Goal: Task Accomplishment & Management: Complete application form

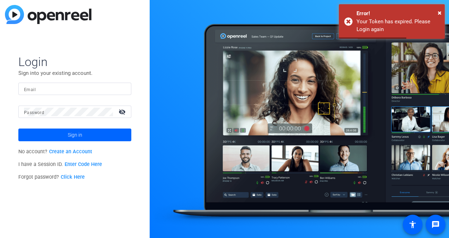
click at [61, 85] on input "Email" at bounding box center [75, 89] width 102 height 8
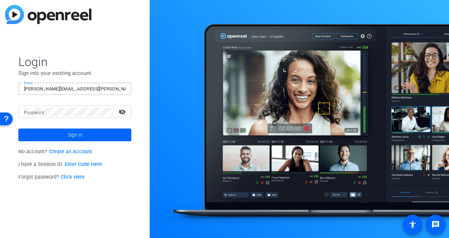
type input "[PERSON_NAME][EMAIL_ADDRESS][PERSON_NAME][DOMAIN_NAME]"
click at [18, 128] on button "Sign in" at bounding box center [74, 134] width 113 height 13
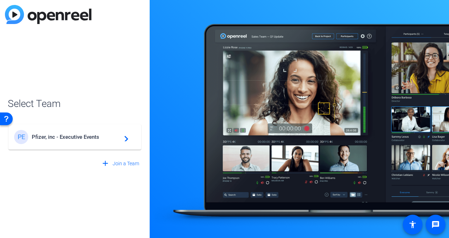
click at [51, 138] on span "Pfizer, inc - Executive Events" at bounding box center [76, 137] width 88 height 6
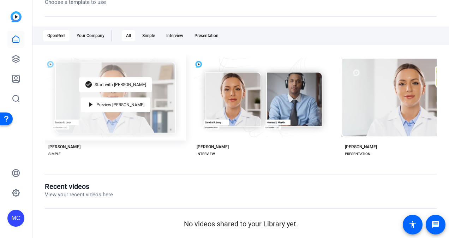
scroll to position [79, 0]
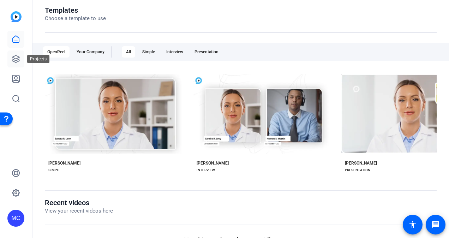
click at [13, 59] on icon at bounding box center [15, 58] width 7 height 7
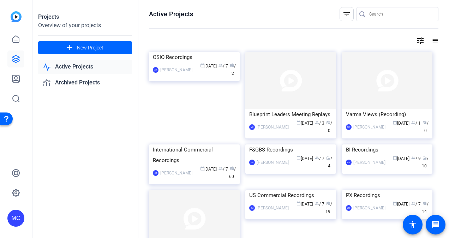
click at [369, 16] on input "Search" at bounding box center [400, 14] width 63 height 8
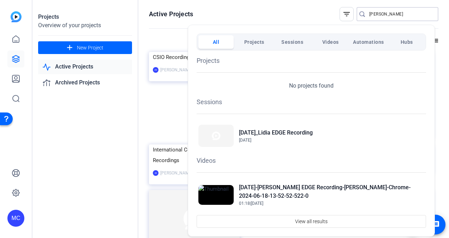
click at [266, 44] on button "Projects" at bounding box center [253, 41] width 35 height 13
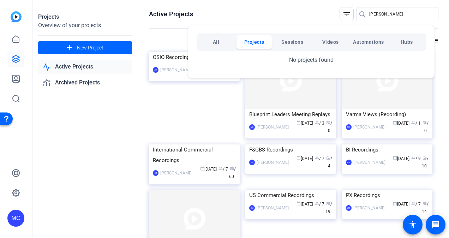
click at [289, 44] on span "Sessions" at bounding box center [292, 42] width 22 height 13
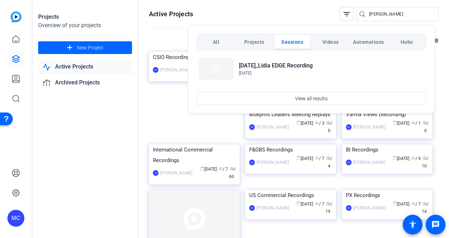
click at [217, 42] on span "All" at bounding box center [216, 42] width 7 height 13
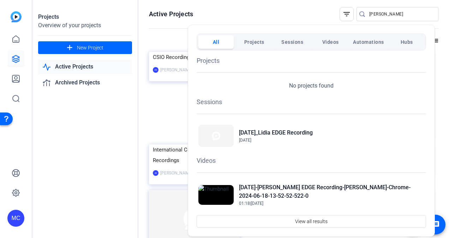
drag, startPoint x: 375, startPoint y: 13, endPoint x: 359, endPoint y: 12, distance: 16.6
click at [359, 12] on div at bounding box center [224, 119] width 449 height 238
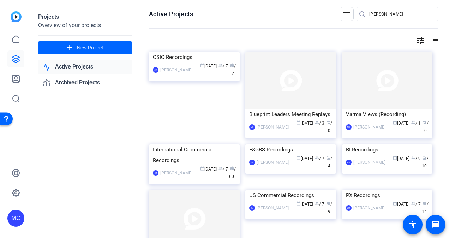
click at [384, 13] on input "lidia" at bounding box center [400, 14] width 63 height 8
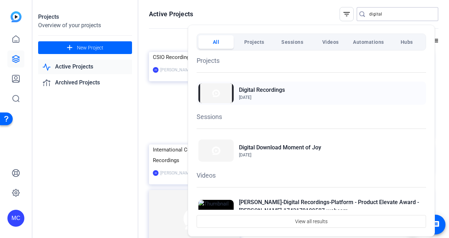
type input "digital"
click at [253, 90] on h2 "Digital Recordings" at bounding box center [262, 90] width 46 height 8
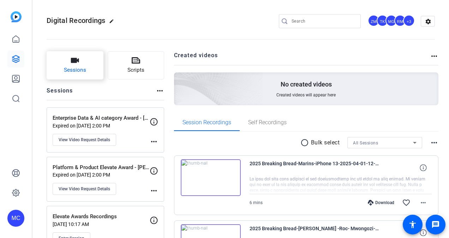
click at [93, 69] on button "Sessions" at bounding box center [75, 65] width 57 height 28
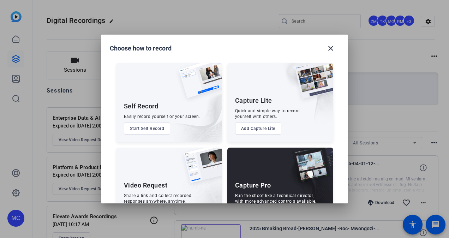
click at [150, 129] on button "Start Self Record" at bounding box center [147, 128] width 47 height 12
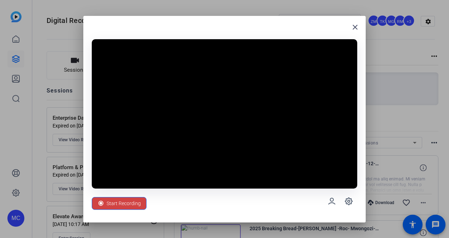
click at [393, 104] on div at bounding box center [224, 119] width 449 height 238
click at [329, 202] on icon at bounding box center [331, 201] width 6 height 6
click at [349, 201] on icon at bounding box center [348, 201] width 2 height 2
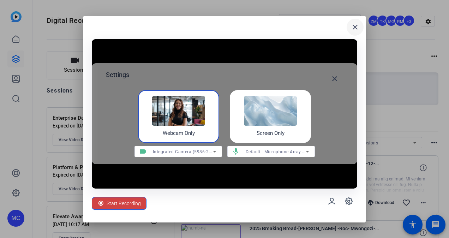
click at [355, 28] on mat-icon "close" at bounding box center [355, 27] width 8 height 8
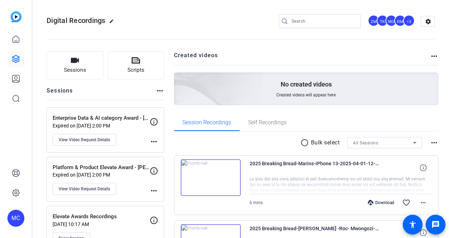
click at [157, 92] on mat-icon "more_horiz" at bounding box center [160, 90] width 8 height 8
click at [146, 67] on div at bounding box center [224, 119] width 449 height 238
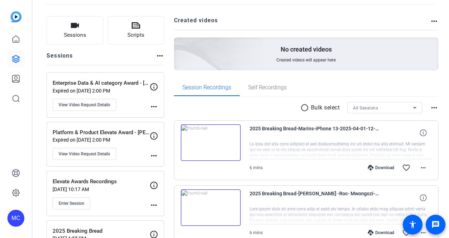
scroll to position [36, 0]
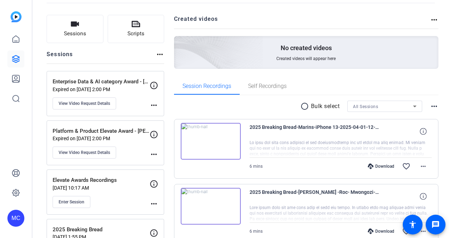
click at [159, 55] on mat-icon "more_horiz" at bounding box center [160, 54] width 8 height 8
click at [260, 91] on div at bounding box center [224, 119] width 449 height 238
click at [260, 90] on span "Self Recordings" at bounding box center [267, 86] width 38 height 17
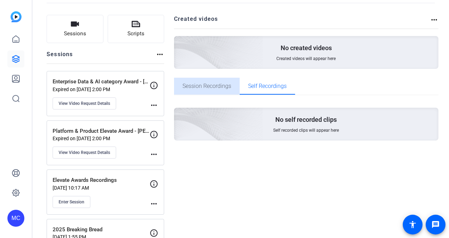
click at [192, 84] on span "Session Recordings" at bounding box center [206, 86] width 49 height 6
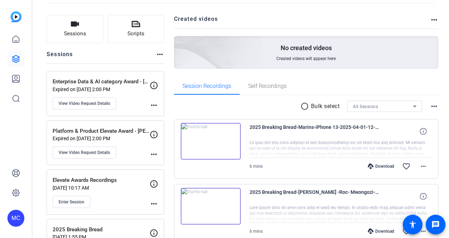
scroll to position [0, 0]
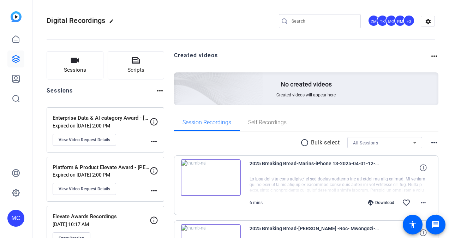
click at [156, 142] on mat-icon "more_horiz" at bounding box center [154, 141] width 8 height 8
click at [152, 139] on div at bounding box center [224, 119] width 449 height 238
click at [156, 87] on mat-icon "more_horiz" at bounding box center [160, 90] width 8 height 8
click at [161, 91] on div at bounding box center [224, 119] width 449 height 238
click at [87, 61] on button "Sessions" at bounding box center [75, 65] width 57 height 28
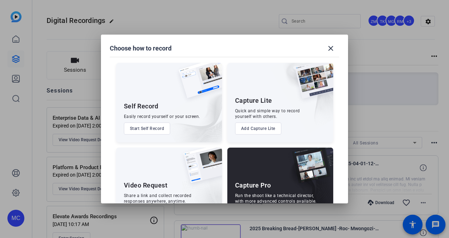
scroll to position [30, 0]
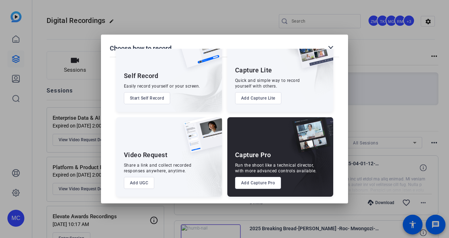
click at [145, 184] on button "Add UGC" at bounding box center [139, 183] width 31 height 12
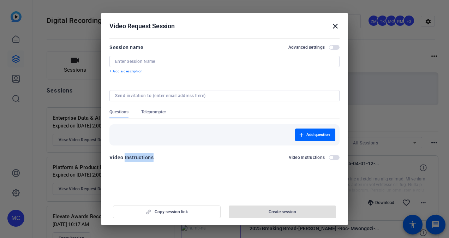
click at [145, 184] on openreel-new-create-edit-ugc-session "Video Request Session close Session name Advanced settings + Add a description …" at bounding box center [224, 119] width 247 height 212
click at [332, 26] on mat-icon "close" at bounding box center [335, 26] width 8 height 8
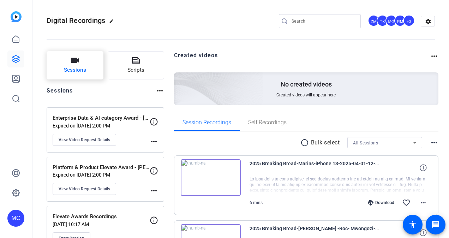
click at [94, 73] on button "Sessions" at bounding box center [75, 65] width 57 height 28
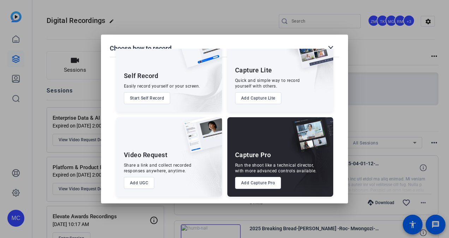
click at [142, 181] on button "Add UGC" at bounding box center [139, 183] width 31 height 12
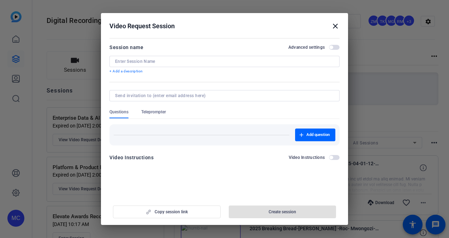
click at [153, 62] on input at bounding box center [224, 62] width 219 height 6
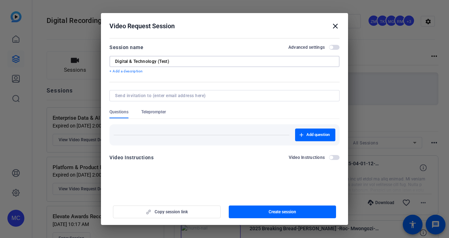
type input "Digital & Technology (Test)"
click at [144, 94] on input at bounding box center [223, 96] width 216 height 6
type input "f"
click at [188, 98] on div at bounding box center [224, 95] width 219 height 11
type input "[PERSON_NAME][EMAIL_ADDRESS][PERSON_NAME][DOMAIN_NAME]"
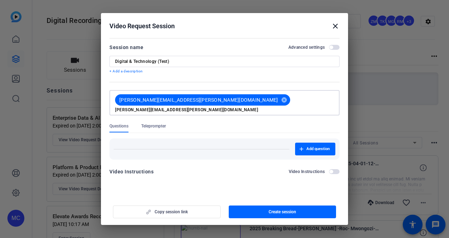
type input "[PERSON_NAME][EMAIL_ADDRESS][PERSON_NAME][DOMAIN_NAME]"
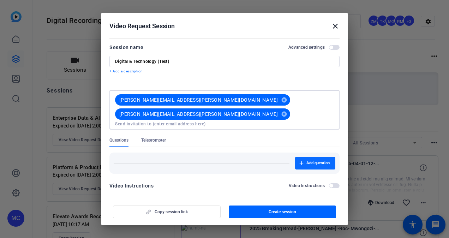
click at [305, 155] on span "button" at bounding box center [315, 163] width 40 height 17
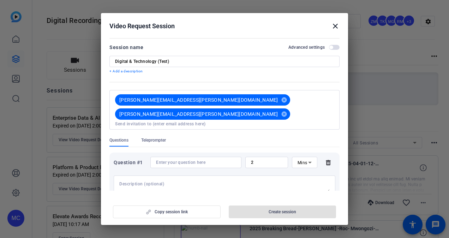
click at [180, 181] on textarea at bounding box center [224, 186] width 210 height 11
type textarea "This is a test questions"
click at [308, 162] on icon at bounding box center [310, 163] width 4 height 2
click at [273, 143] on div at bounding box center [224, 119] width 449 height 238
click at [273, 159] on input "2" at bounding box center [266, 162] width 31 height 6
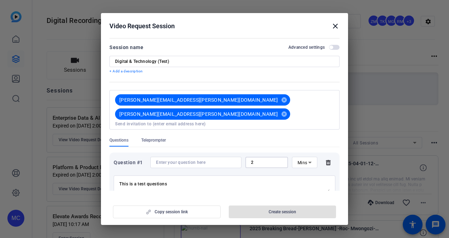
click at [273, 159] on input "2" at bounding box center [266, 162] width 31 height 6
click at [305, 158] on icon at bounding box center [309, 162] width 8 height 8
click at [298, 157] on span "Sec" at bounding box center [297, 156] width 7 height 8
click at [265, 159] on input "50" at bounding box center [266, 162] width 31 height 6
type input "5"
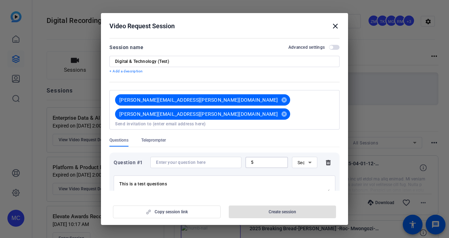
type input "50"
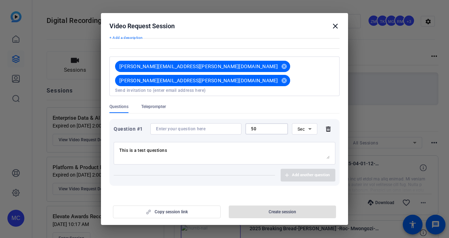
scroll to position [37, 0]
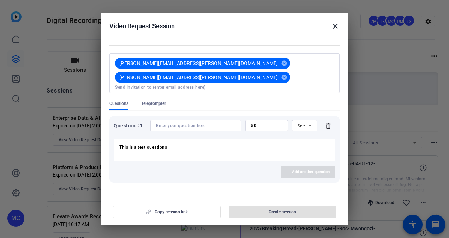
click at [329, 193] on span "button" at bounding box center [331, 195] width 4 height 4
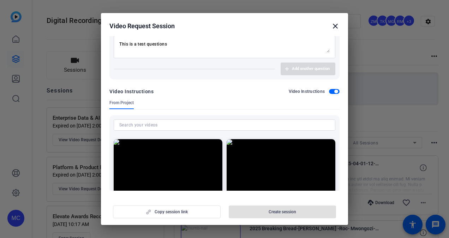
scroll to position [126, 0]
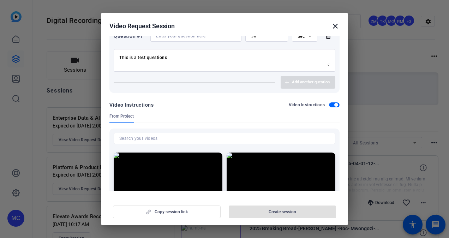
click at [334, 103] on span "button" at bounding box center [336, 105] width 4 height 4
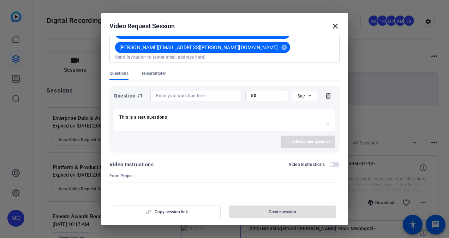
scroll to position [37, 0]
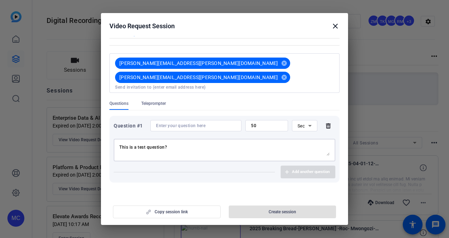
type textarea "This is a test question?"
click at [182, 212] on div "Copy session link Create session" at bounding box center [224, 209] width 230 height 18
click at [152, 211] on div "Copy session link Create session" at bounding box center [224, 209] width 230 height 18
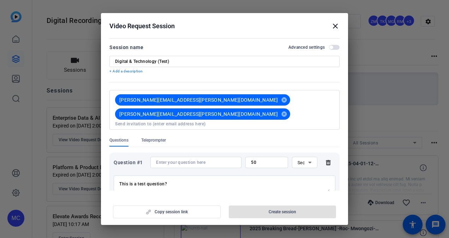
click at [258, 214] on div "Copy session link Create session" at bounding box center [224, 209] width 230 height 18
click at [329, 47] on span "button" at bounding box center [331, 48] width 4 height 4
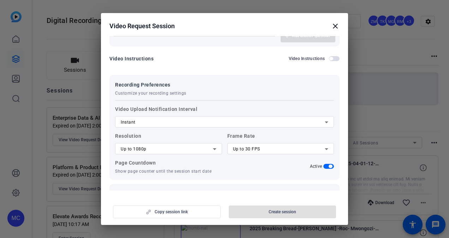
scroll to position [180, 0]
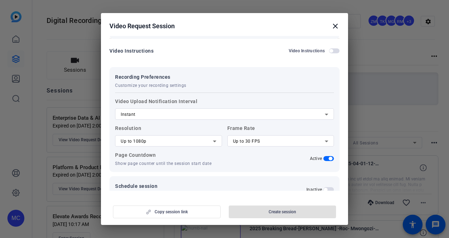
click at [235, 110] on div "Instant" at bounding box center [223, 114] width 204 height 8
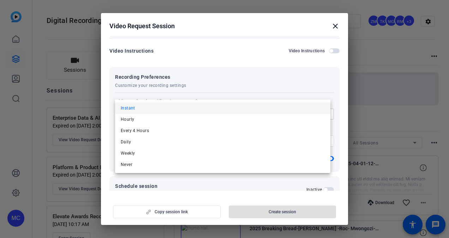
click at [209, 90] on div at bounding box center [224, 119] width 449 height 238
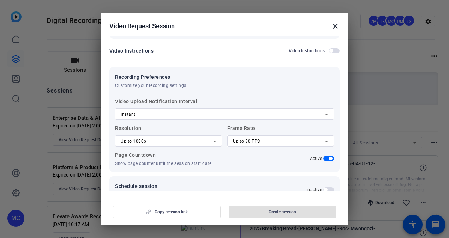
click at [323, 188] on span "button" at bounding box center [325, 190] width 4 height 4
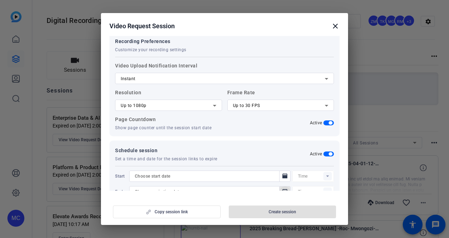
click at [282, 189] on icon "Open calendar" at bounding box center [284, 191] width 5 height 5
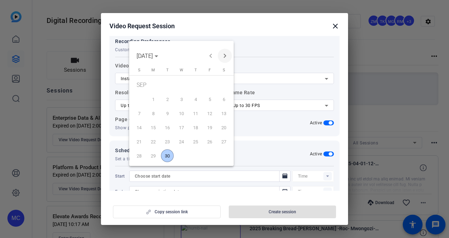
click at [226, 54] on span "Next month" at bounding box center [225, 56] width 14 height 14
click at [182, 85] on span "1" at bounding box center [181, 86] width 13 height 14
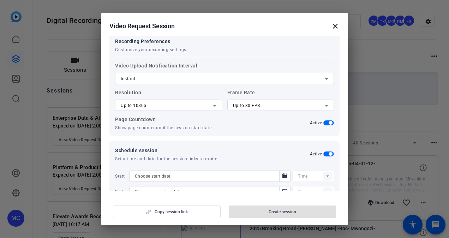
type input "[DATE]"
type input "07:15PM"
click at [276, 168] on span "Open calendar" at bounding box center [284, 176] width 17 height 17
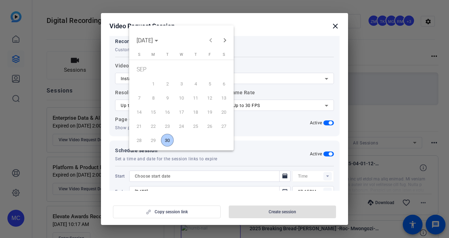
click at [163, 138] on span "30" at bounding box center [167, 140] width 13 height 13
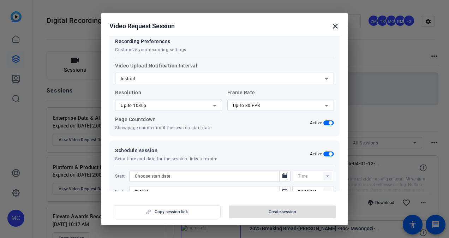
type input "[DATE]"
click at [325, 172] on rect at bounding box center [327, 176] width 8 height 8
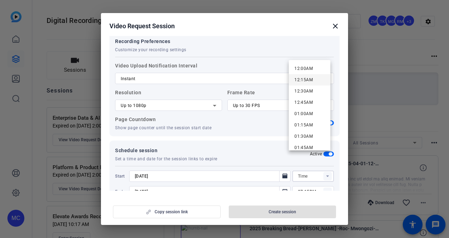
click at [306, 79] on span "12:15AM" at bounding box center [303, 79] width 18 height 5
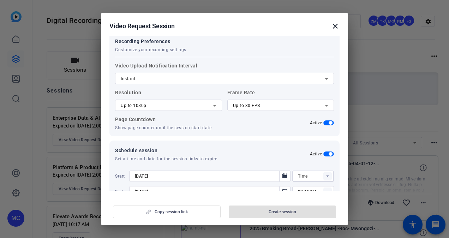
type input "12:15AM"
click at [252, 210] on div "Copy session link Create session" at bounding box center [224, 209] width 230 height 18
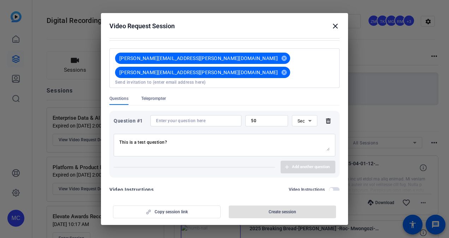
scroll to position [0, 0]
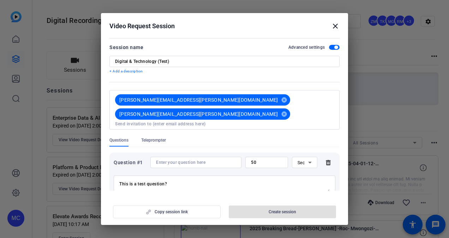
click at [198, 137] on div "Questions Teleprompter" at bounding box center [224, 141] width 230 height 9
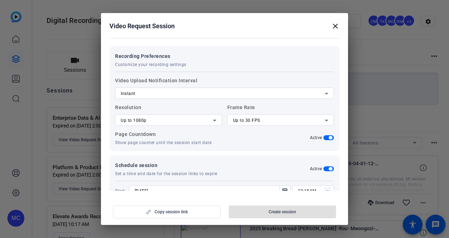
scroll to position [216, 0]
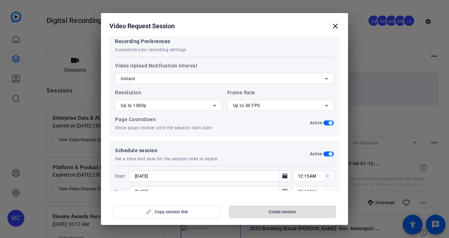
click at [178, 212] on div "Copy session link Create session" at bounding box center [224, 209] width 230 height 18
click at [334, 26] on mat-icon "close" at bounding box center [335, 26] width 8 height 8
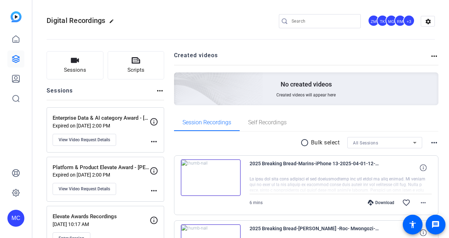
click at [154, 141] on mat-icon "more_horiz" at bounding box center [154, 141] width 8 height 8
click at [131, 123] on div at bounding box center [224, 119] width 449 height 238
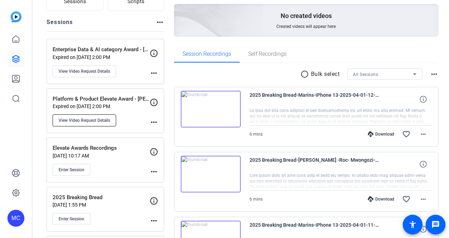
scroll to position [76, 0]
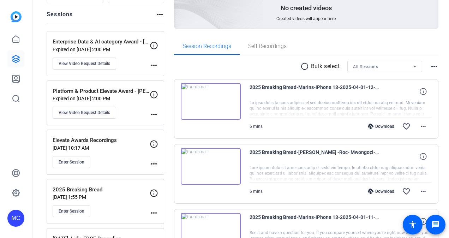
click at [152, 164] on mat-icon "more_horiz" at bounding box center [154, 163] width 8 height 8
click at [153, 113] on div at bounding box center [224, 119] width 449 height 238
click at [97, 64] on span "View Video Request Details" at bounding box center [85, 64] width 52 height 6
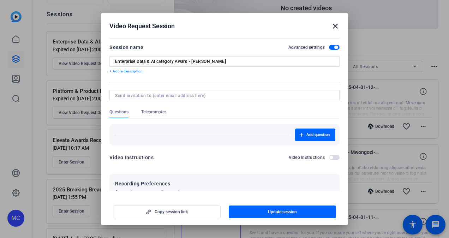
drag, startPoint x: 228, startPoint y: 65, endPoint x: 217, endPoint y: 63, distance: 11.4
click at [217, 63] on div "Enterprise Data & AI category Award - [PERSON_NAME]" at bounding box center [224, 61] width 219 height 11
drag, startPoint x: 220, startPoint y: 61, endPoint x: 108, endPoint y: 55, distance: 112.7
click at [108, 55] on mat-dialog-content "Session name Advanced settings Enterprise Data & AI category Award - [PERSON_NA…" at bounding box center [224, 113] width 247 height 155
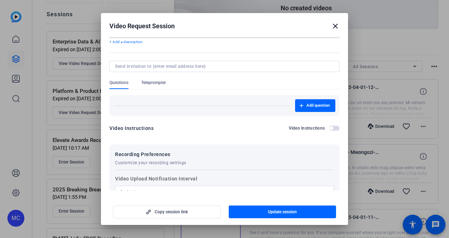
scroll to position [0, 0]
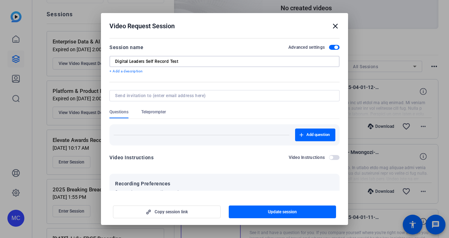
type input "Digital Leaders Self Record Test"
click at [143, 95] on input at bounding box center [223, 96] width 216 height 6
type input "s"
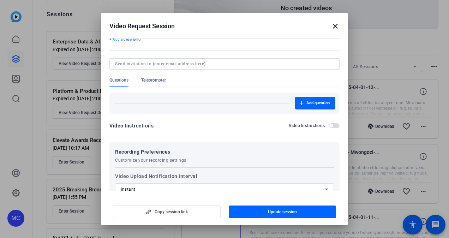
scroll to position [33, 0]
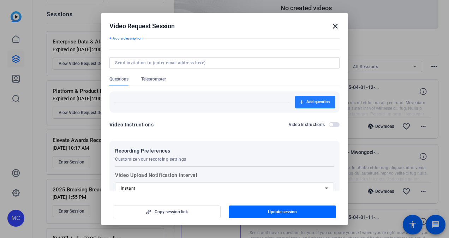
click at [299, 101] on icon "button" at bounding box center [301, 102] width 4 height 4
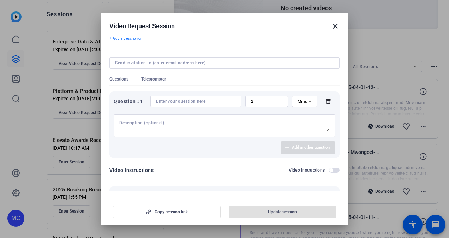
click at [175, 123] on textarea at bounding box center [224, 125] width 210 height 11
type textarea "How has Ai Helped you so far in your day to day?"
click at [241, 147] on div "Add another question" at bounding box center [225, 147] width 222 height 13
click at [220, 101] on input at bounding box center [196, 101] width 80 height 6
click at [300, 101] on span "Mins" at bounding box center [302, 101] width 10 height 5
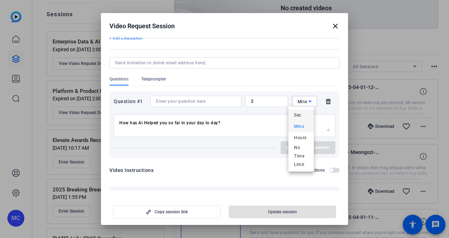
click at [296, 117] on span "Sec" at bounding box center [297, 115] width 7 height 8
click at [272, 104] on input "2" at bounding box center [266, 101] width 31 height 6
drag, startPoint x: 272, startPoint y: 104, endPoint x: 244, endPoint y: 101, distance: 28.4
click at [245, 101] on div "2" at bounding box center [266, 101] width 43 height 11
type input "4"
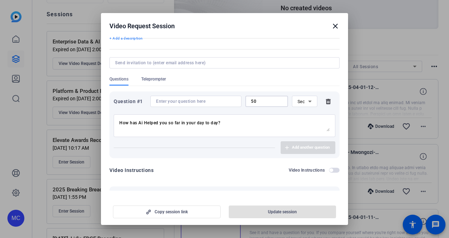
type input "50"
click at [215, 101] on input at bounding box center [196, 101] width 80 height 6
drag, startPoint x: 228, startPoint y: 124, endPoint x: 111, endPoint y: 126, distance: 116.8
click at [111, 126] on div "Question #1 50 Sec How has Ai Helped you so far in your day to day? Add another…" at bounding box center [224, 124] width 230 height 67
click at [164, 101] on input at bounding box center [196, 101] width 80 height 6
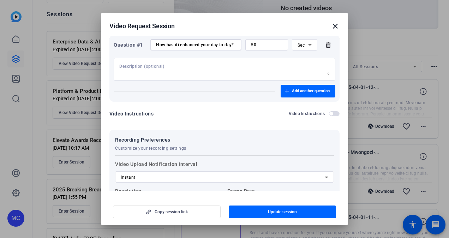
scroll to position [111, 0]
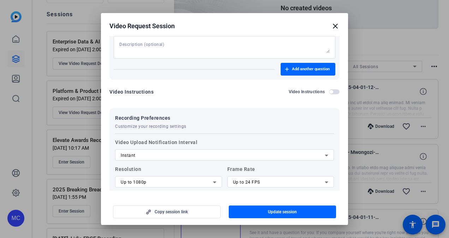
type input "How has Ai enhanced your day to day?"
click at [330, 92] on span "button" at bounding box center [334, 91] width 11 height 5
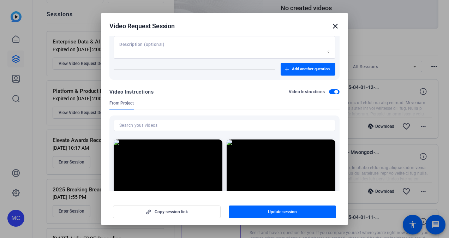
click at [330, 92] on span "button" at bounding box center [334, 91] width 11 height 5
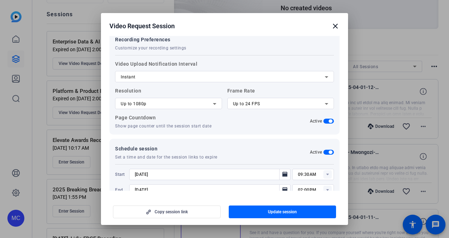
scroll to position [190, 0]
click at [307, 109] on div at bounding box center [280, 113] width 107 height 8
click at [302, 107] on div "Up to 24 FPS" at bounding box center [279, 103] width 92 height 8
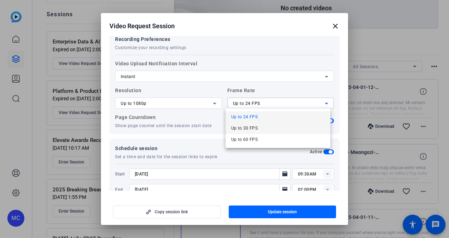
click at [267, 127] on mat-option "Up to 30 FPS" at bounding box center [277, 127] width 105 height 11
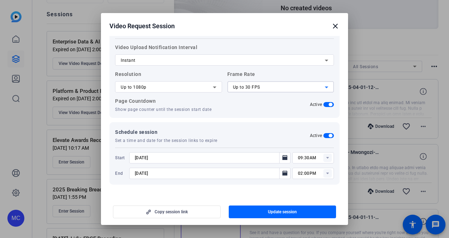
scroll to position [207, 0]
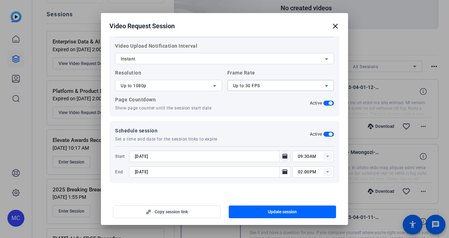
click at [282, 157] on icon "Open calendar" at bounding box center [284, 155] width 5 height 5
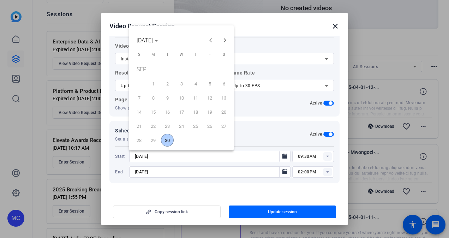
click at [280, 158] on div at bounding box center [224, 119] width 449 height 238
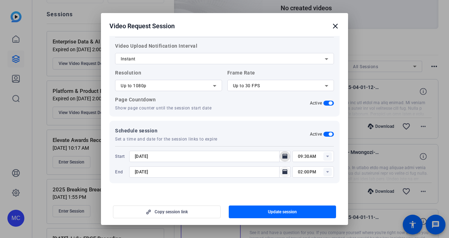
click at [282, 170] on icon "Open calendar" at bounding box center [285, 172] width 6 height 8
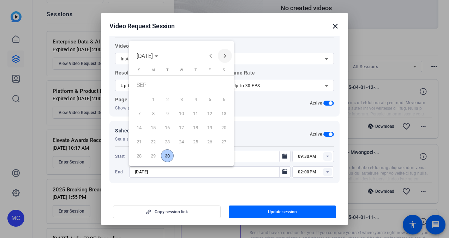
click at [224, 56] on span "Next month" at bounding box center [225, 56] width 14 height 14
click at [183, 87] on span "1" at bounding box center [181, 86] width 13 height 14
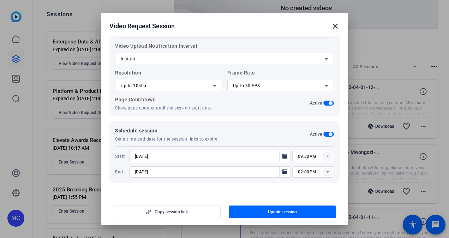
type input "[DATE]"
click at [253, 212] on span "button" at bounding box center [283, 211] width 108 height 17
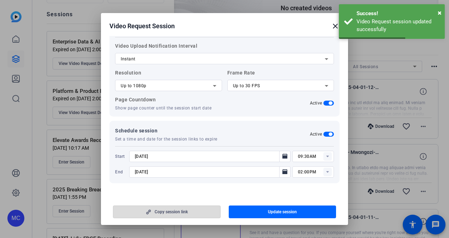
click at [186, 212] on span "Copy session link" at bounding box center [171, 212] width 33 height 6
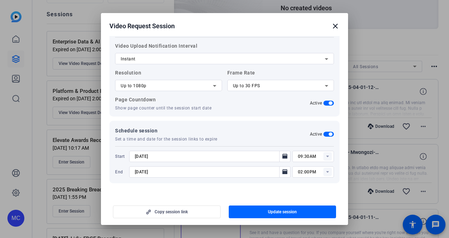
click at [176, 14] on h2 "Video Request Session close" at bounding box center [224, 24] width 247 height 23
click at [284, 206] on span "button" at bounding box center [283, 211] width 108 height 17
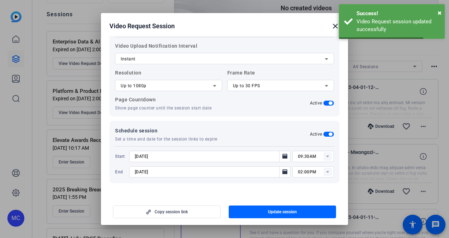
click at [335, 25] on mat-icon "close" at bounding box center [335, 26] width 8 height 8
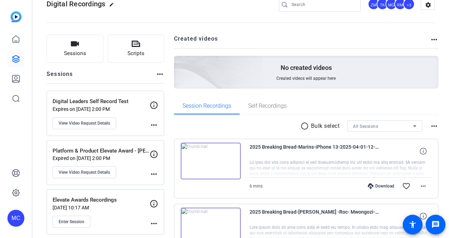
scroll to position [18, 0]
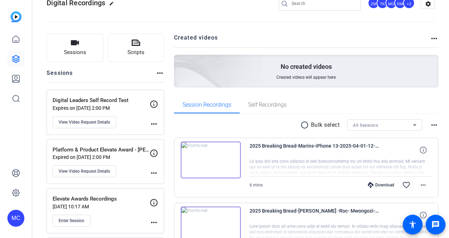
click at [274, 122] on div "radio_button_unchecked Bulk select All Sessions more_horiz" at bounding box center [306, 124] width 265 height 11
click at [121, 101] on p "Digital Leaders Self Record Test" at bounding box center [101, 100] width 97 height 8
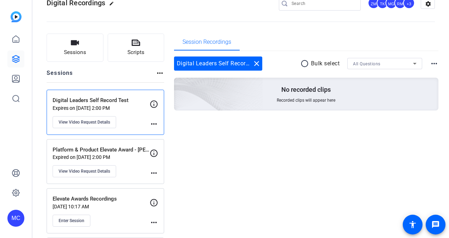
click at [135, 165] on div "Platform & Product Elevate Award - [PERSON_NAME] Expired on [DATE] 2:00 PM View…" at bounding box center [101, 162] width 97 height 32
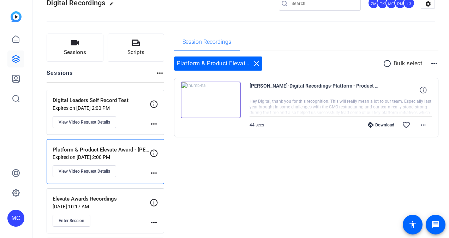
click at [136, 112] on div "Digital Leaders Self Record Test Expires on [DATE] 2:00 PM View Video Request D…" at bounding box center [101, 112] width 97 height 32
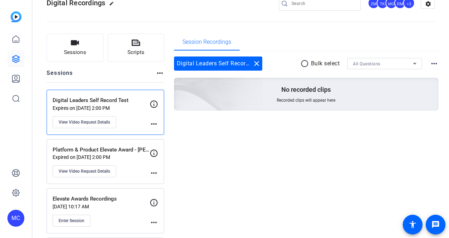
click at [138, 146] on p "Platform & Product Elevate Award - [PERSON_NAME]" at bounding box center [101, 150] width 97 height 8
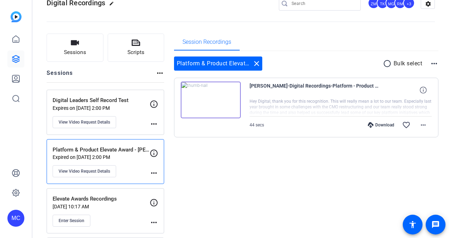
click at [112, 105] on p "Expires on [DATE] 2:00 PM" at bounding box center [101, 108] width 97 height 6
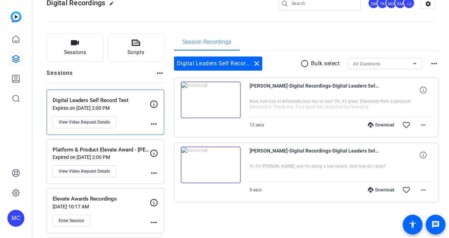
click at [99, 71] on div "Sessions more_horiz" at bounding box center [105, 75] width 117 height 13
